Goal: Navigation & Orientation: Find specific page/section

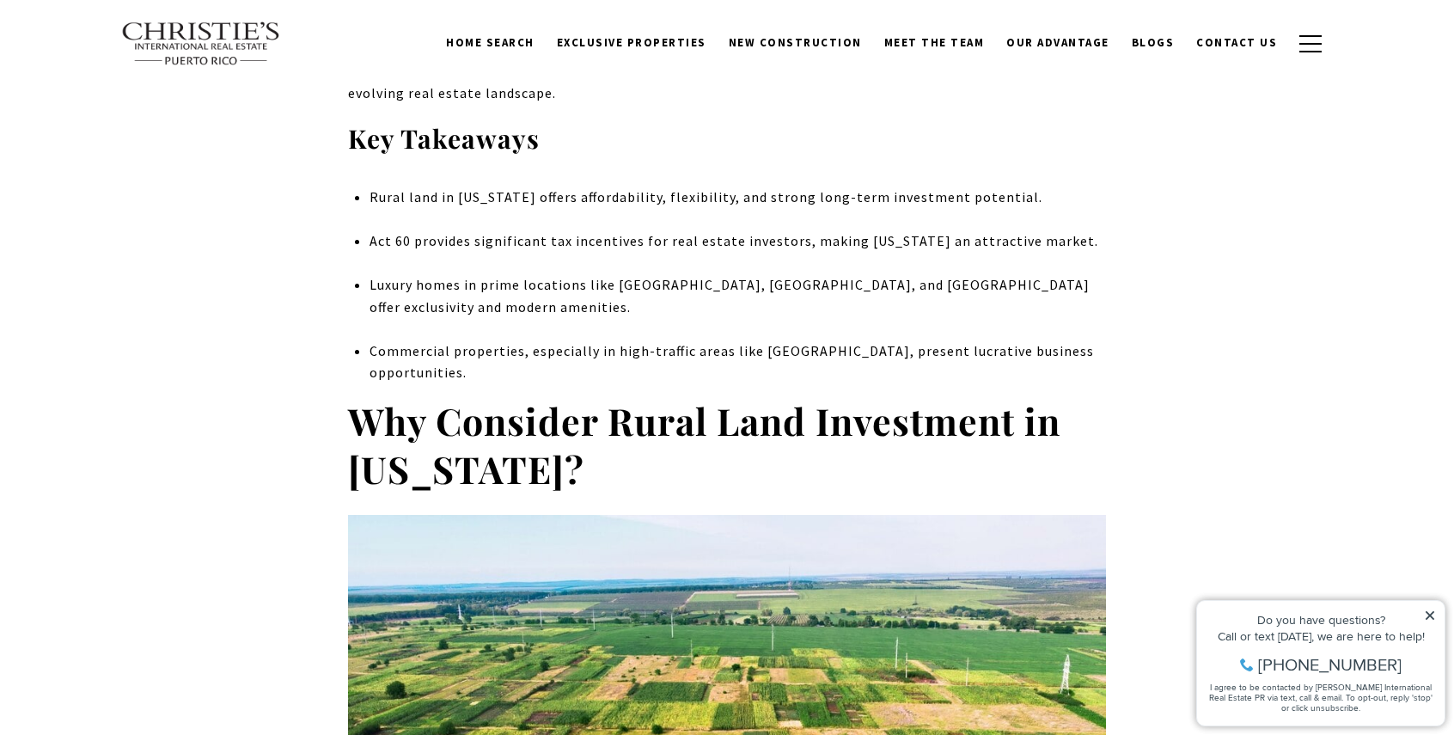
scroll to position [724, 0]
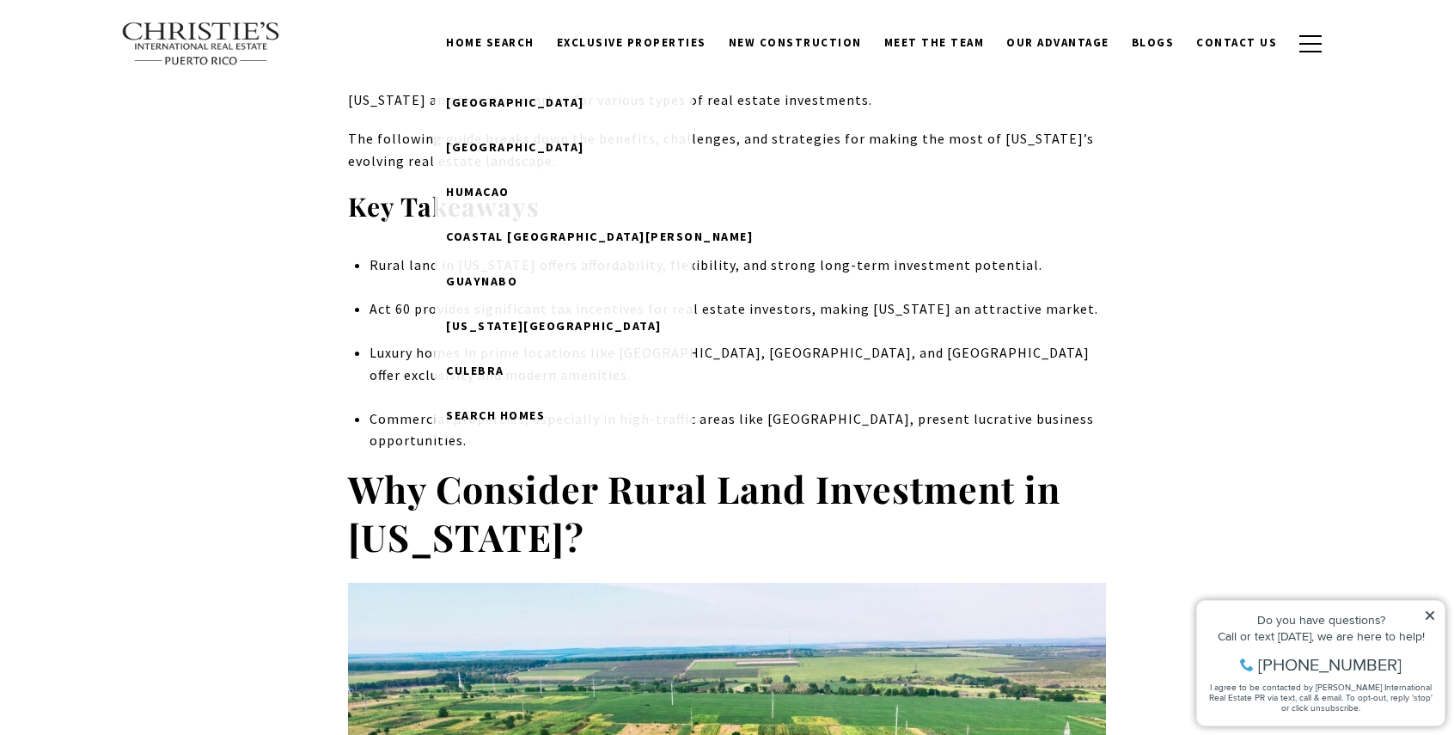
click at [541, 41] on link "Home Search" at bounding box center [490, 43] width 111 height 33
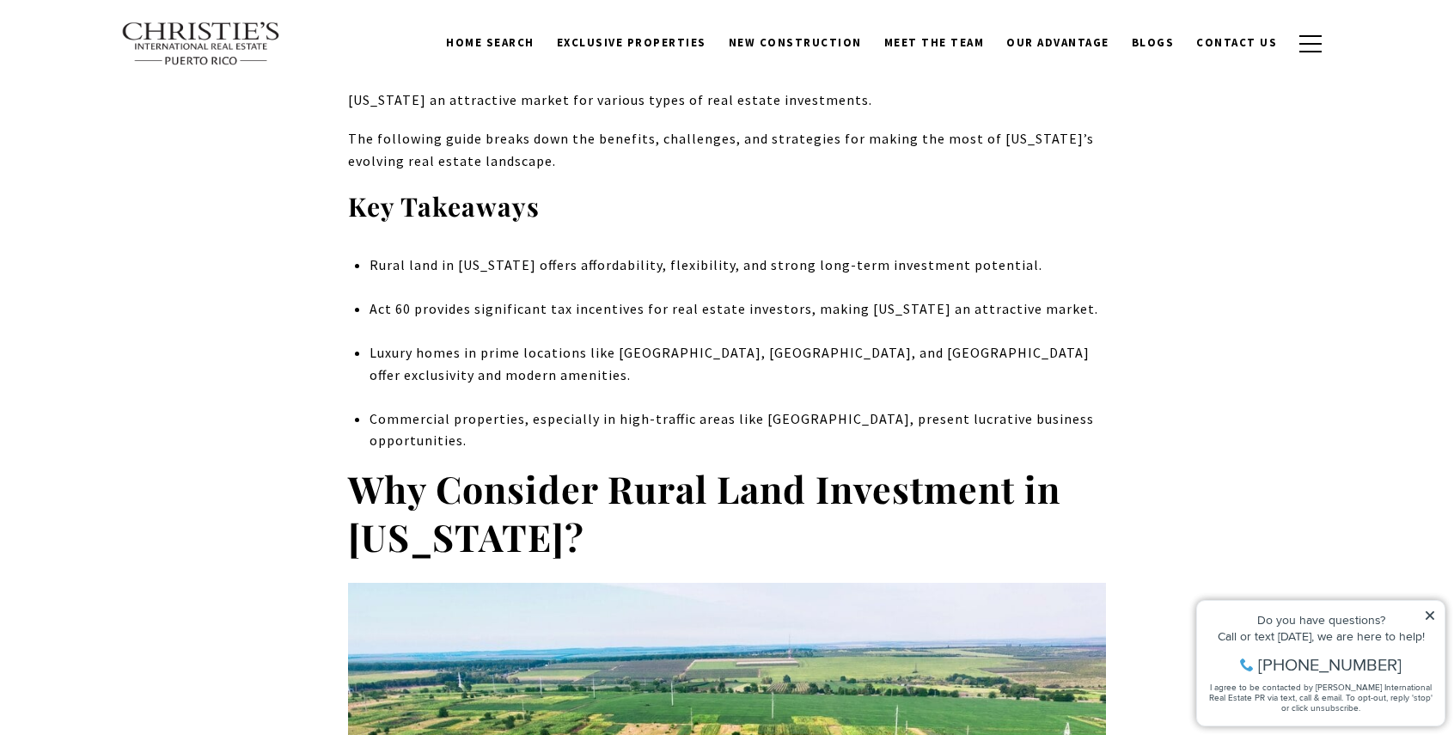
click at [523, 43] on link "Home Search" at bounding box center [490, 43] width 111 height 33
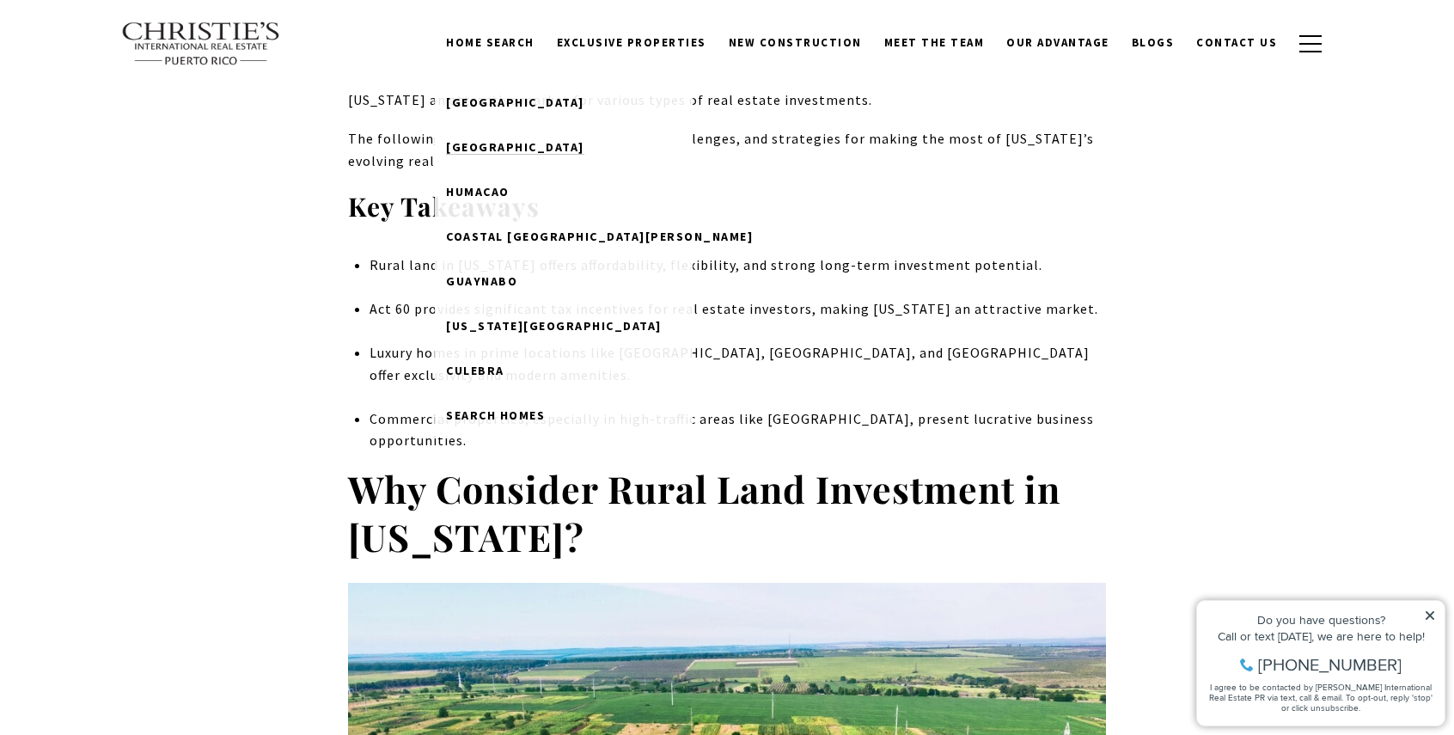
click at [519, 140] on span "[GEOGRAPHIC_DATA]" at bounding box center [515, 146] width 138 height 15
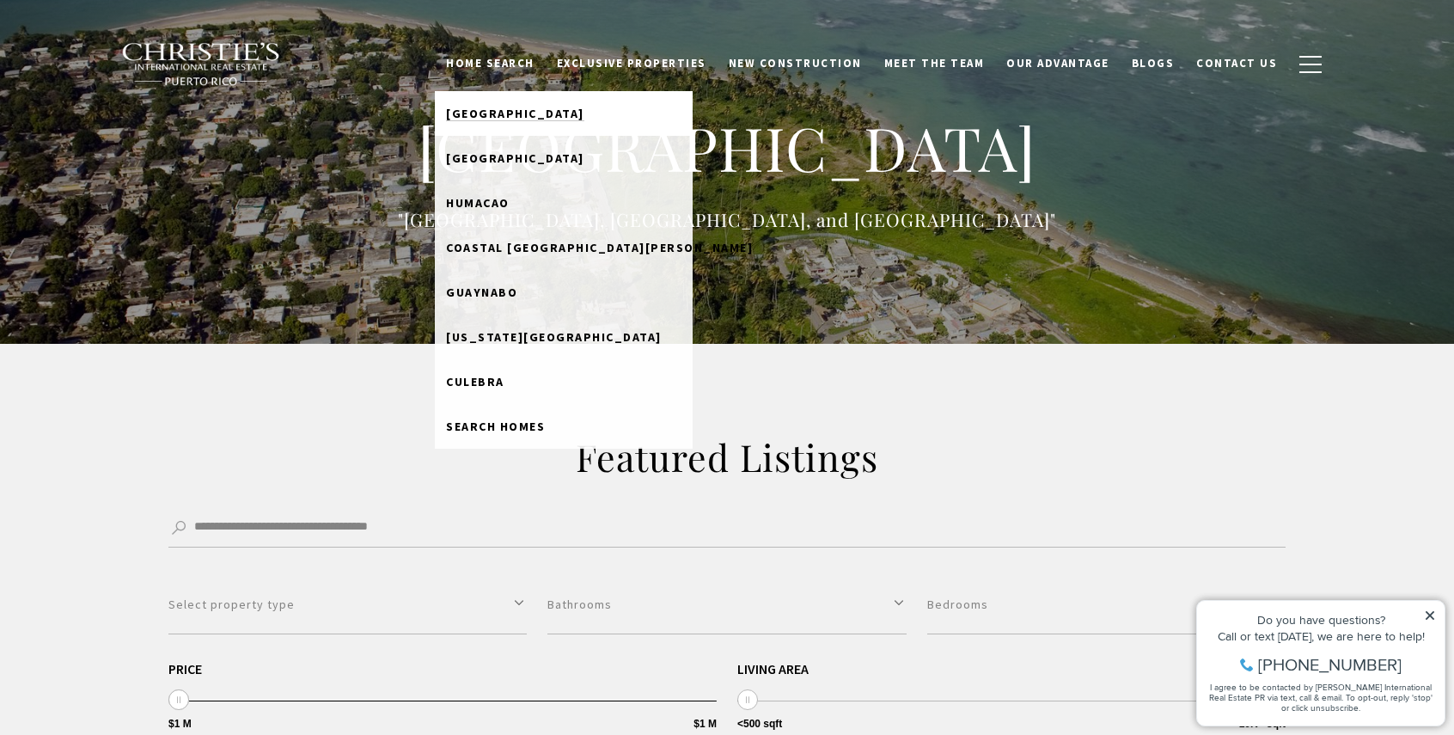
click at [536, 111] on span "[GEOGRAPHIC_DATA]" at bounding box center [515, 113] width 138 height 15
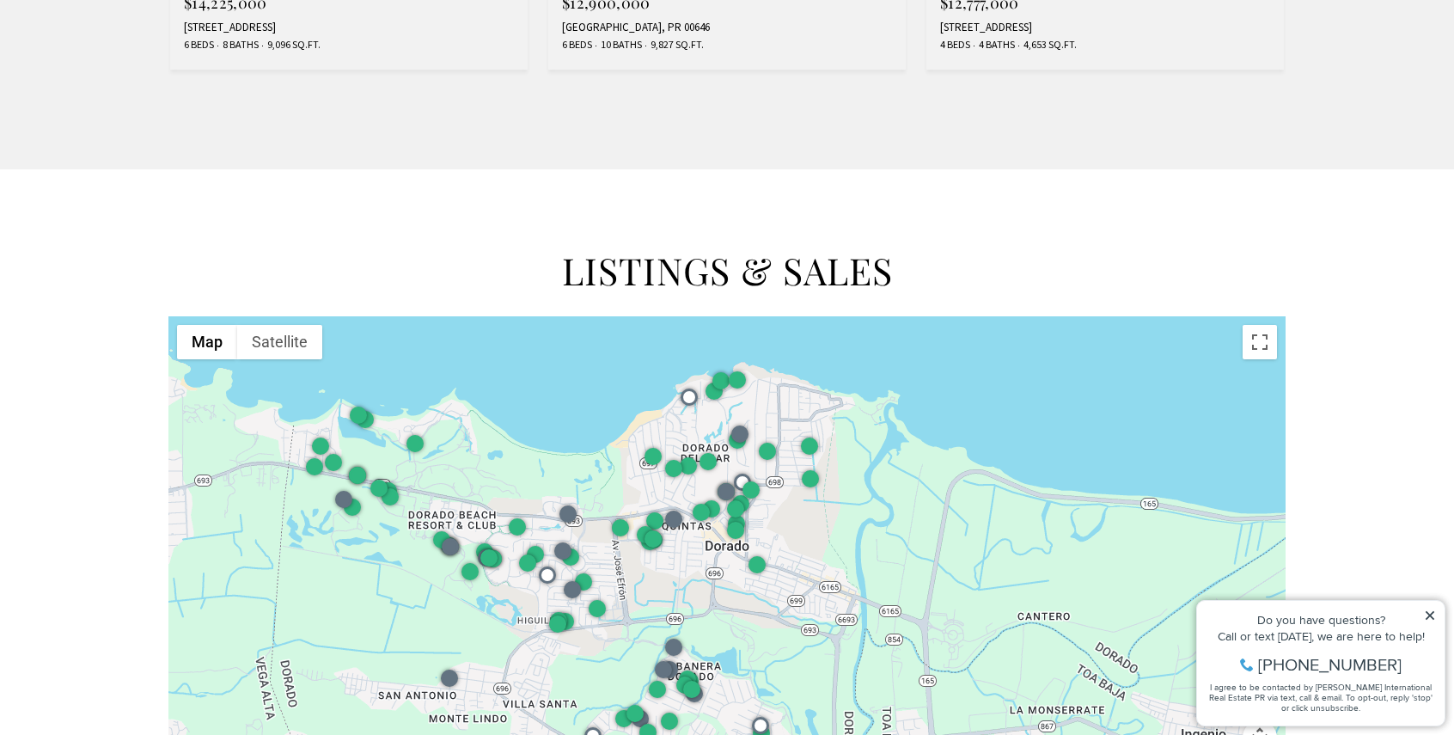
scroll to position [2009, 0]
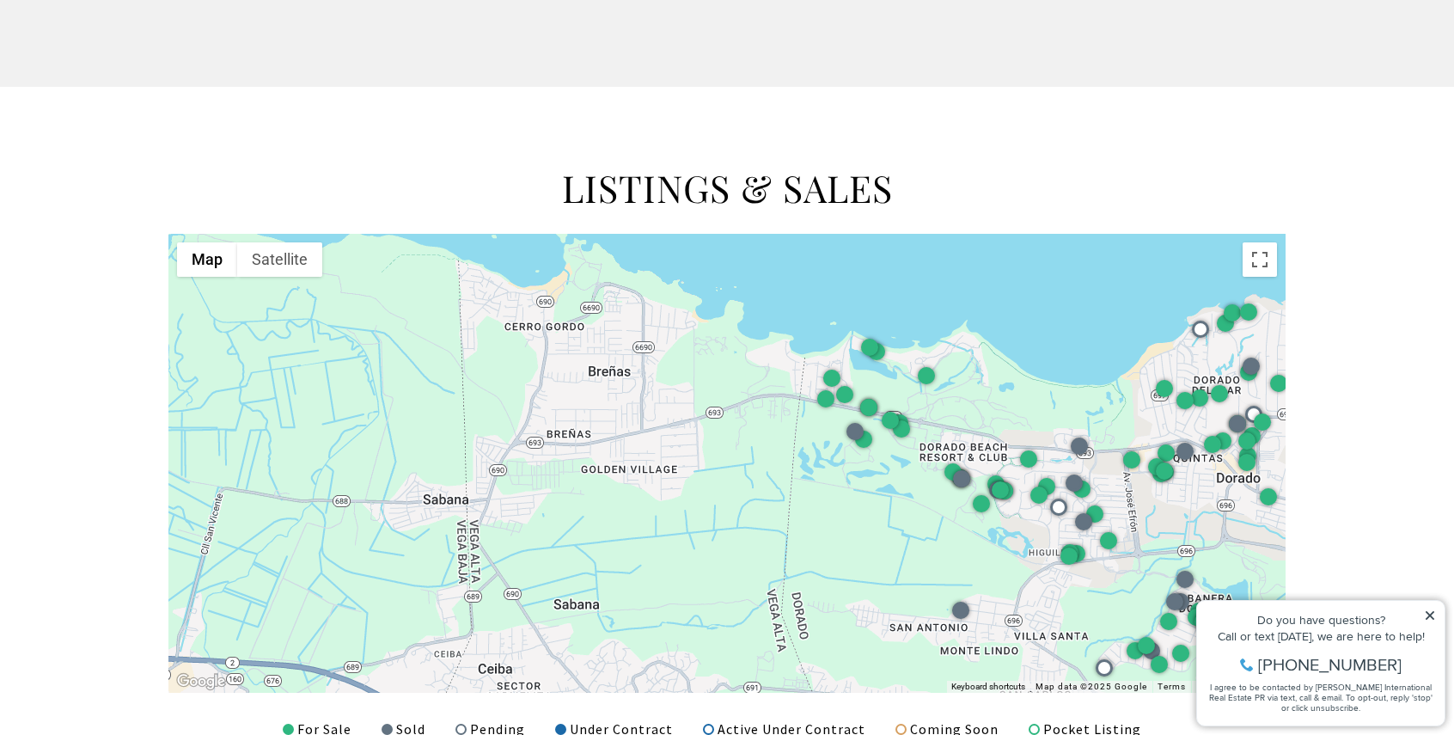
drag, startPoint x: 256, startPoint y: 364, endPoint x: 760, endPoint y: 378, distance: 503.7
click at [768, 381] on div at bounding box center [726, 463] width 1117 height 459
click at [740, 376] on div at bounding box center [726, 463] width 1117 height 459
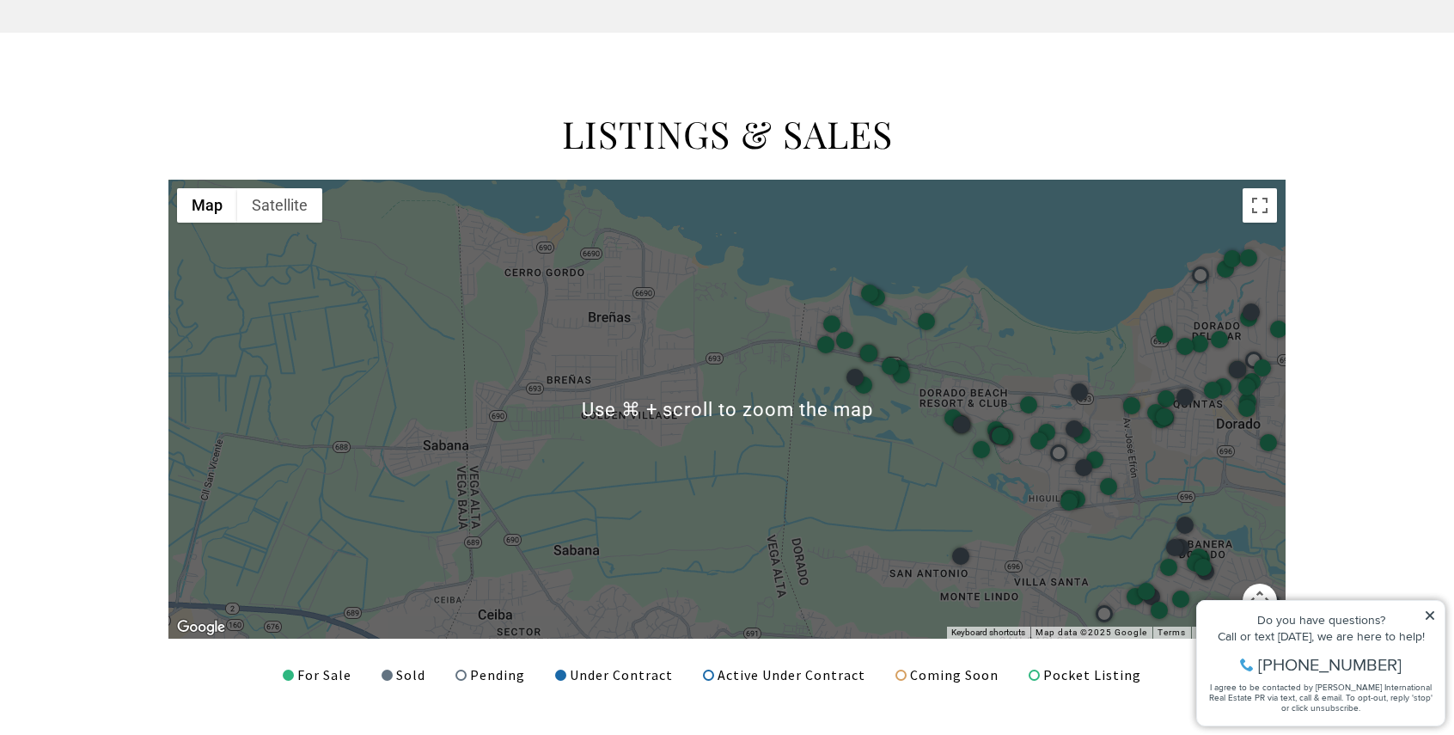
scroll to position [2062, 0]
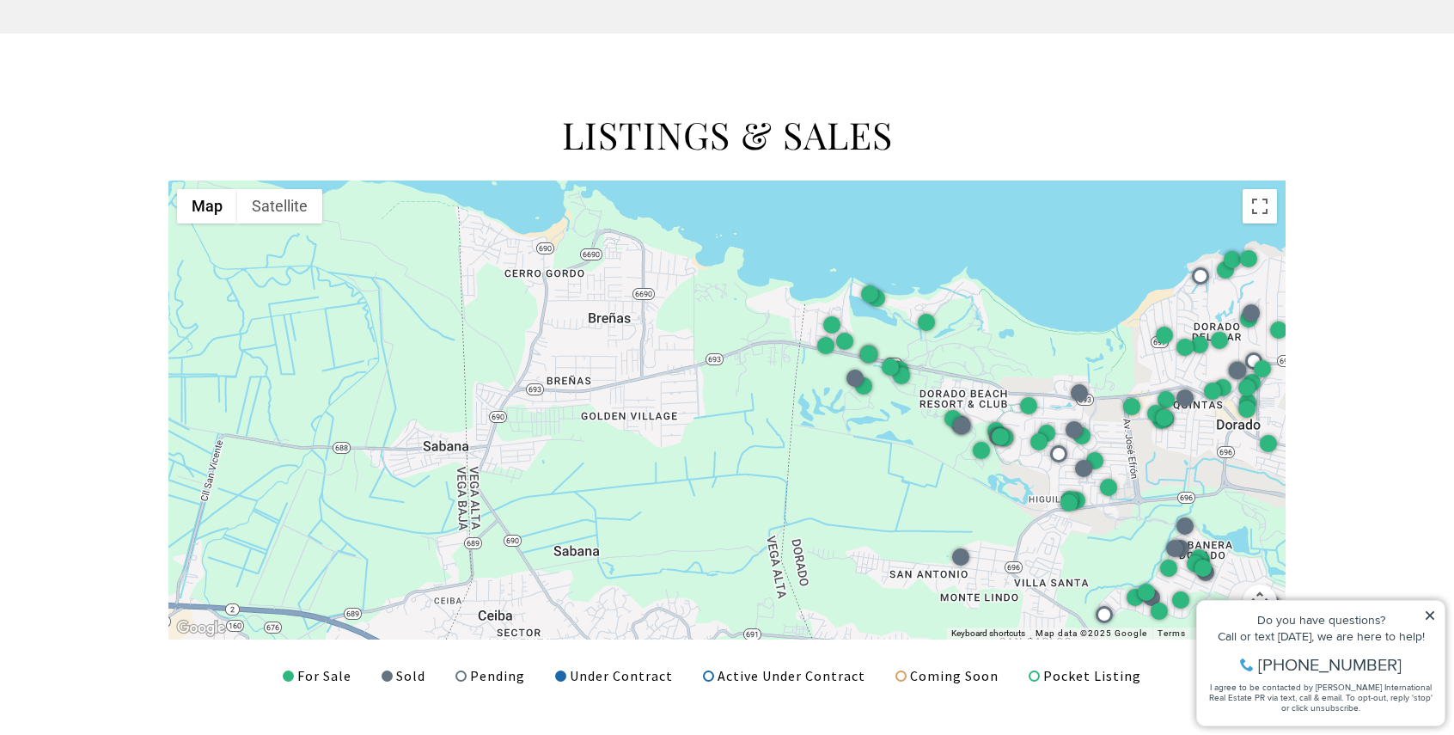
click at [754, 316] on div at bounding box center [726, 409] width 1117 height 459
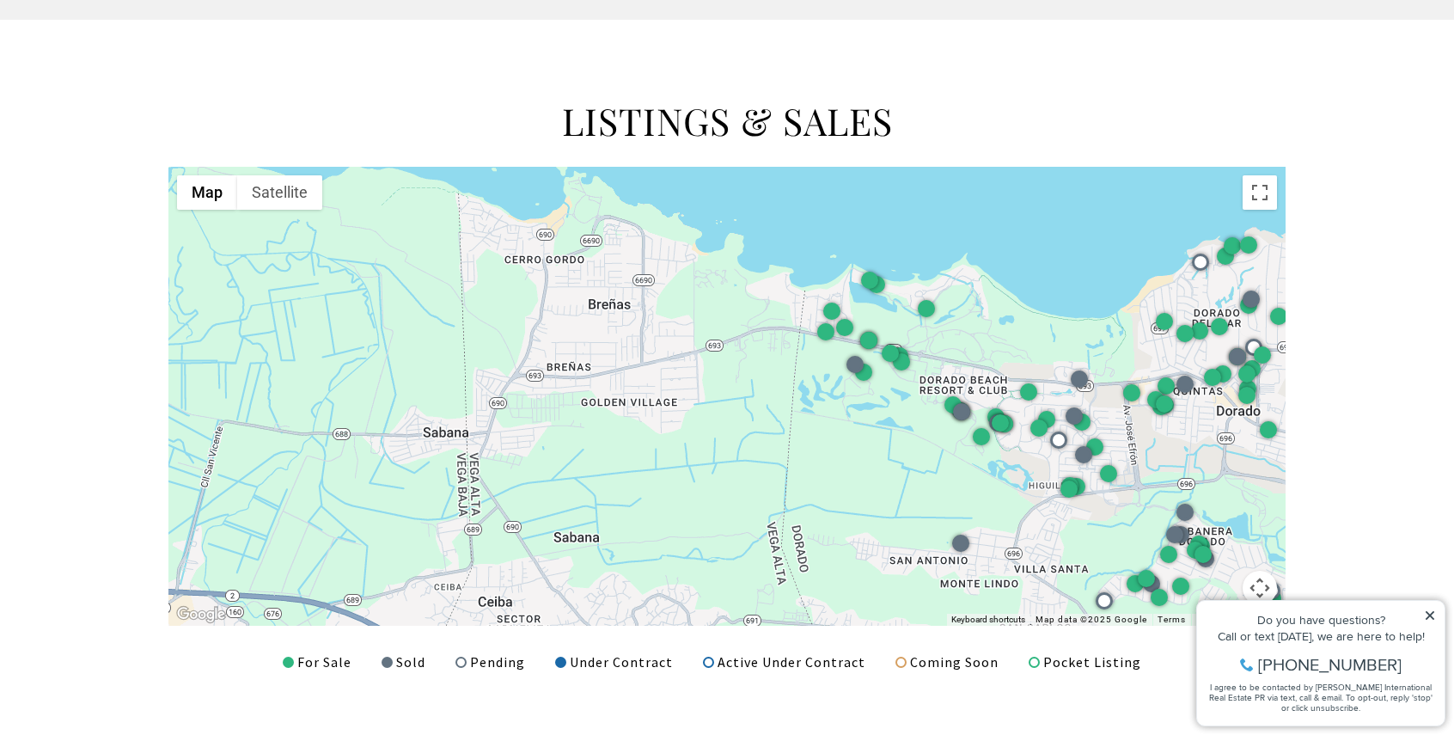
scroll to position [2072, 0]
